Goal: Find specific page/section: Find specific page/section

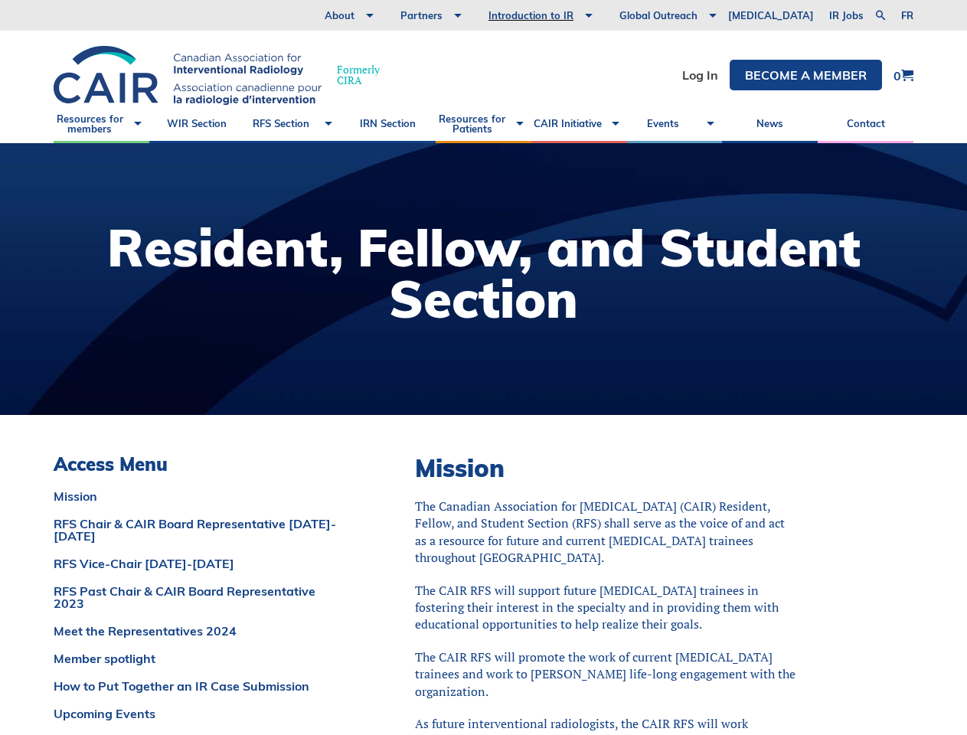
click at [483, 367] on div at bounding box center [483, 279] width 967 height 272
click at [879, 15] on link at bounding box center [880, 15] width 18 height 18
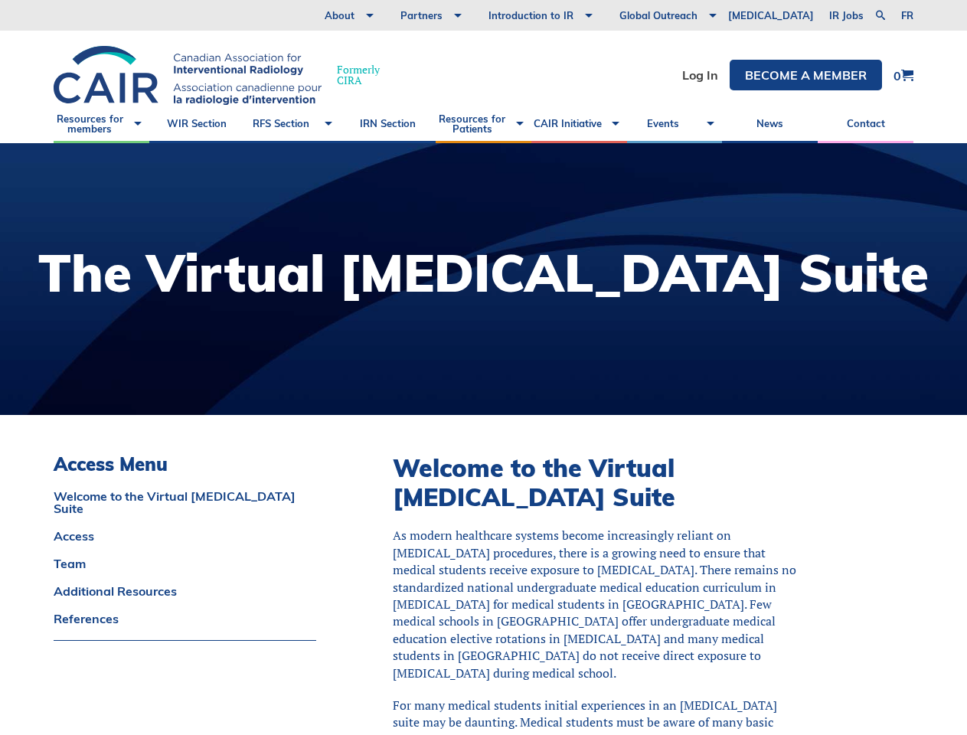
click at [483, 367] on div at bounding box center [483, 279] width 967 height 272
click at [879, 15] on link at bounding box center [880, 15] width 18 height 18
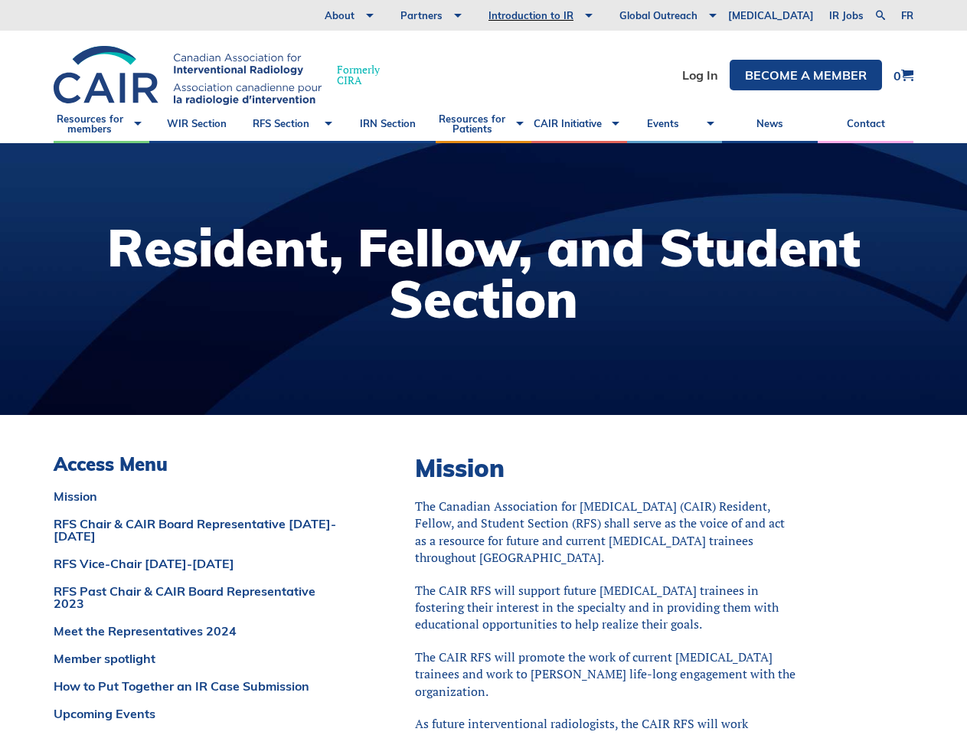
click at [483, 367] on div at bounding box center [483, 279] width 967 height 272
click at [879, 15] on link at bounding box center [880, 15] width 18 height 18
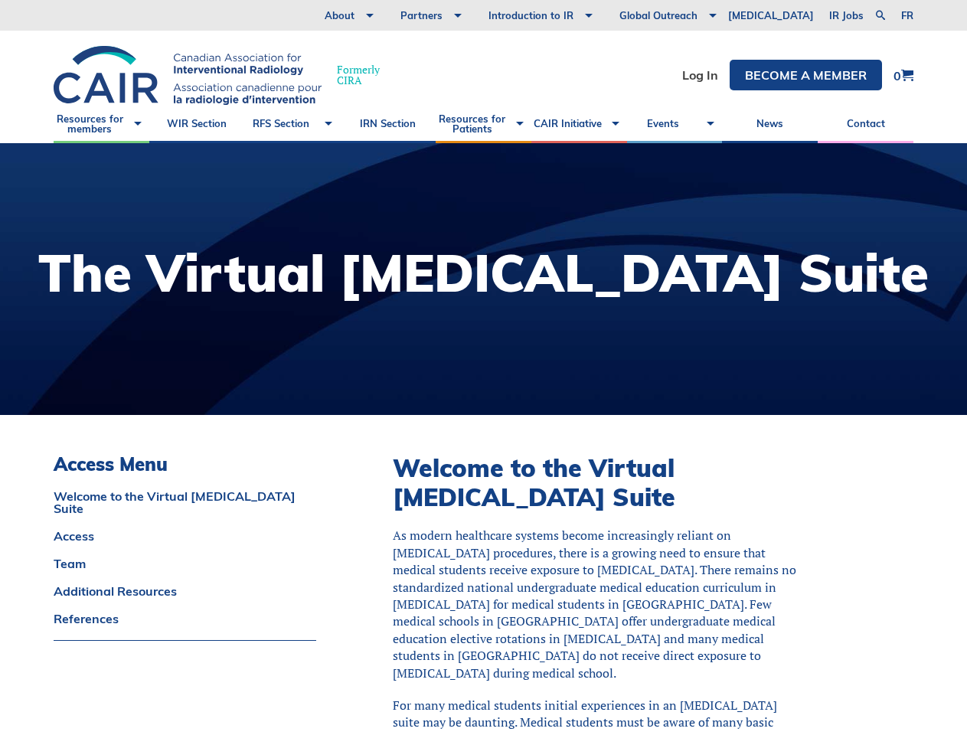
click at [483, 367] on div at bounding box center [483, 279] width 967 height 272
click at [879, 15] on link at bounding box center [880, 15] width 18 height 18
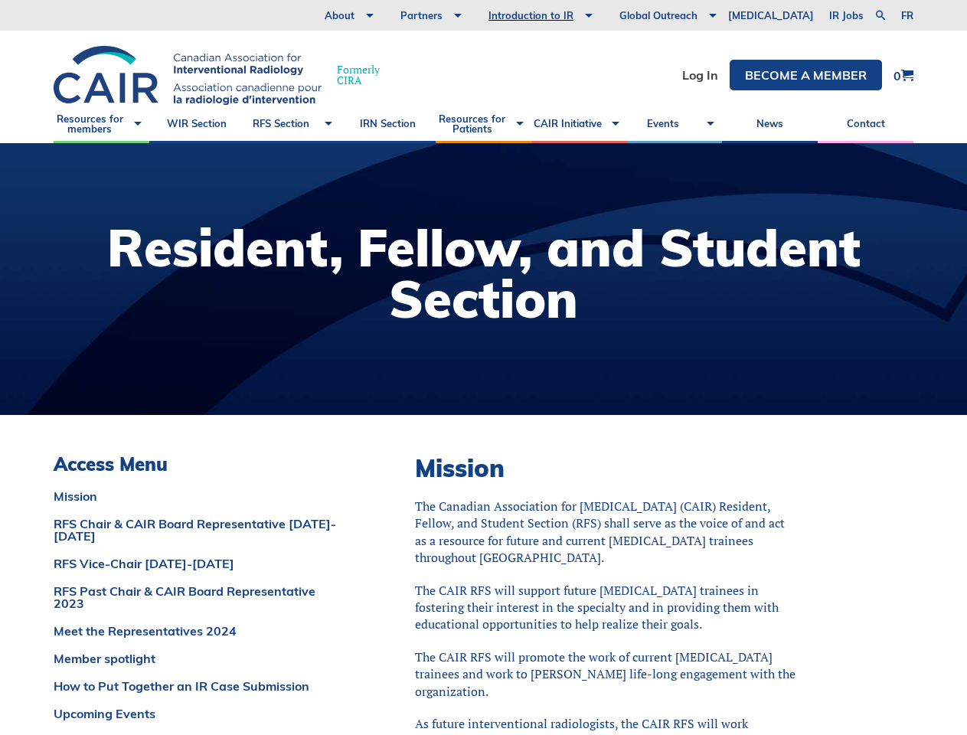
click at [483, 367] on div at bounding box center [483, 279] width 967 height 272
click at [879, 15] on link at bounding box center [880, 15] width 18 height 18
